Goal: Register for event/course

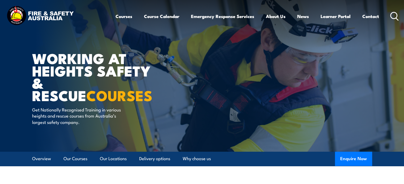
click at [392, 17] on icon at bounding box center [394, 16] width 8 height 9
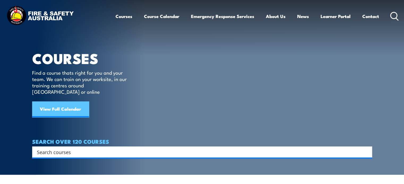
click at [52, 102] on link "View Full Calendar" at bounding box center [60, 110] width 57 height 16
click at [62, 148] on input "Search input" at bounding box center [198, 152] width 323 height 8
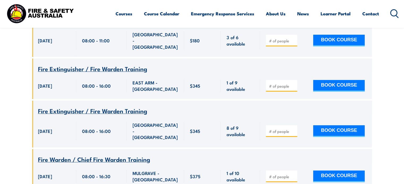
scroll to position [2100, 0]
